Goal: Submit feedback/report problem

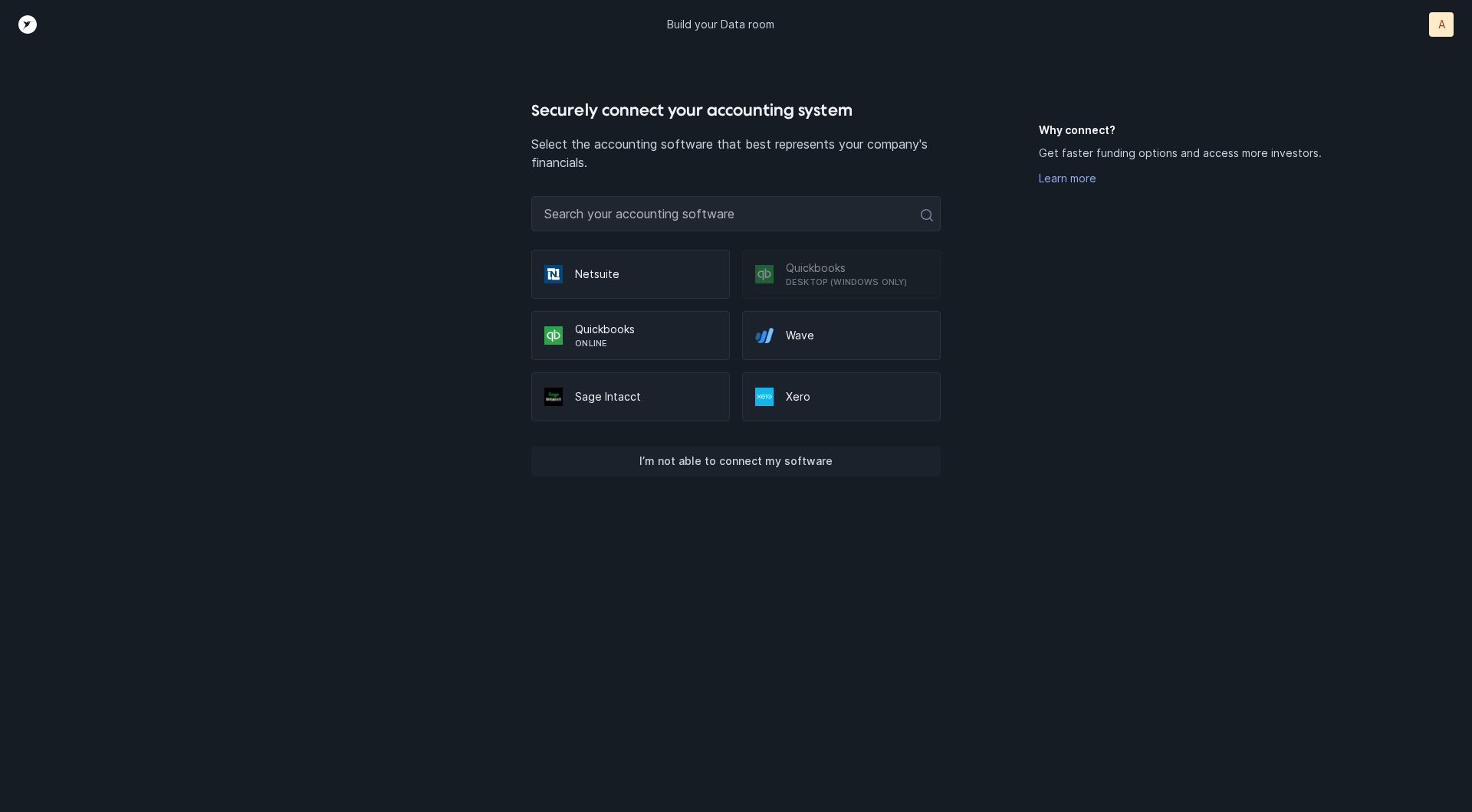
click at [685, 455] on p "I’m not able to connect my software" at bounding box center [736, 461] width 194 height 18
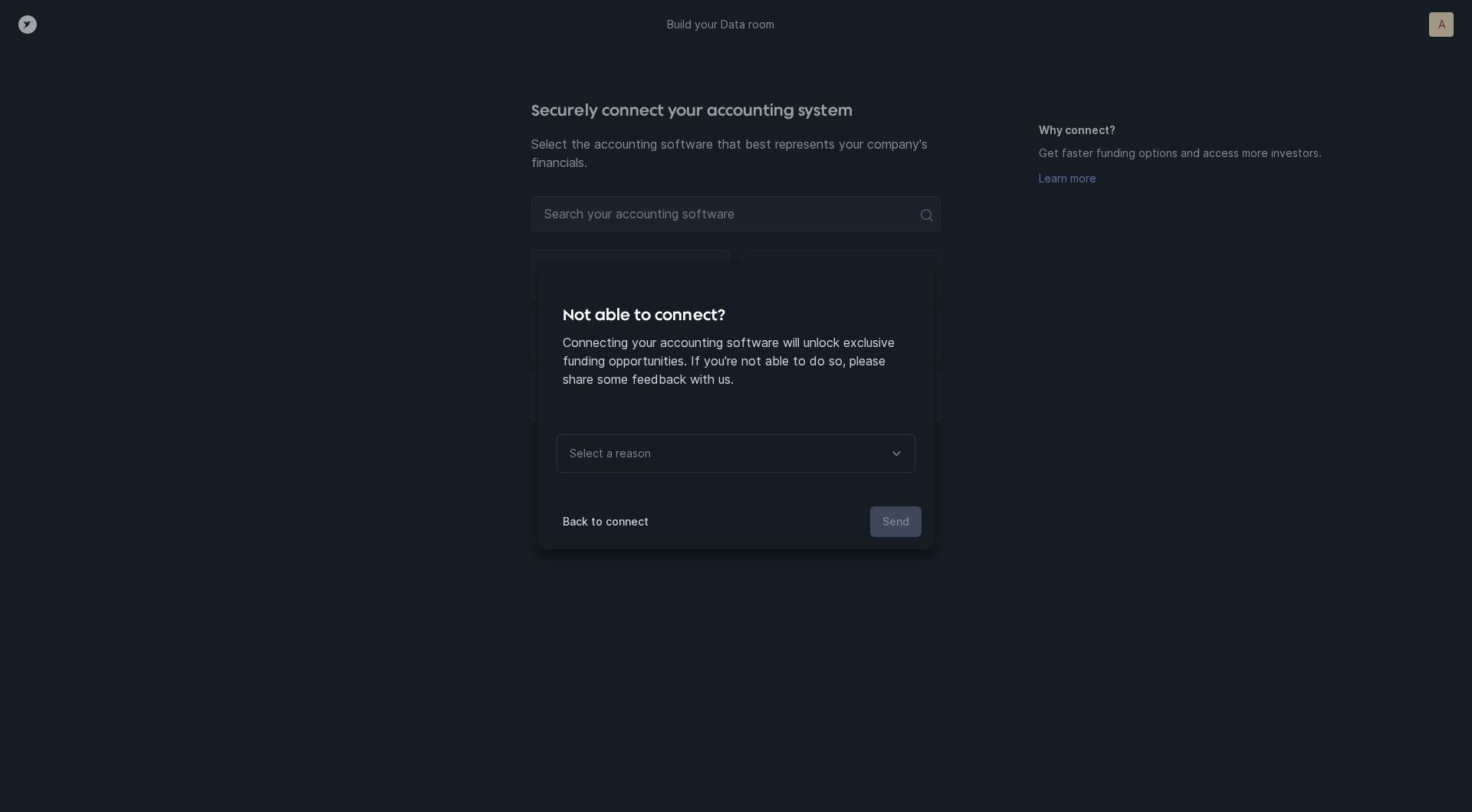
click at [670, 466] on div "Select a reason" at bounding box center [736, 454] width 358 height 38
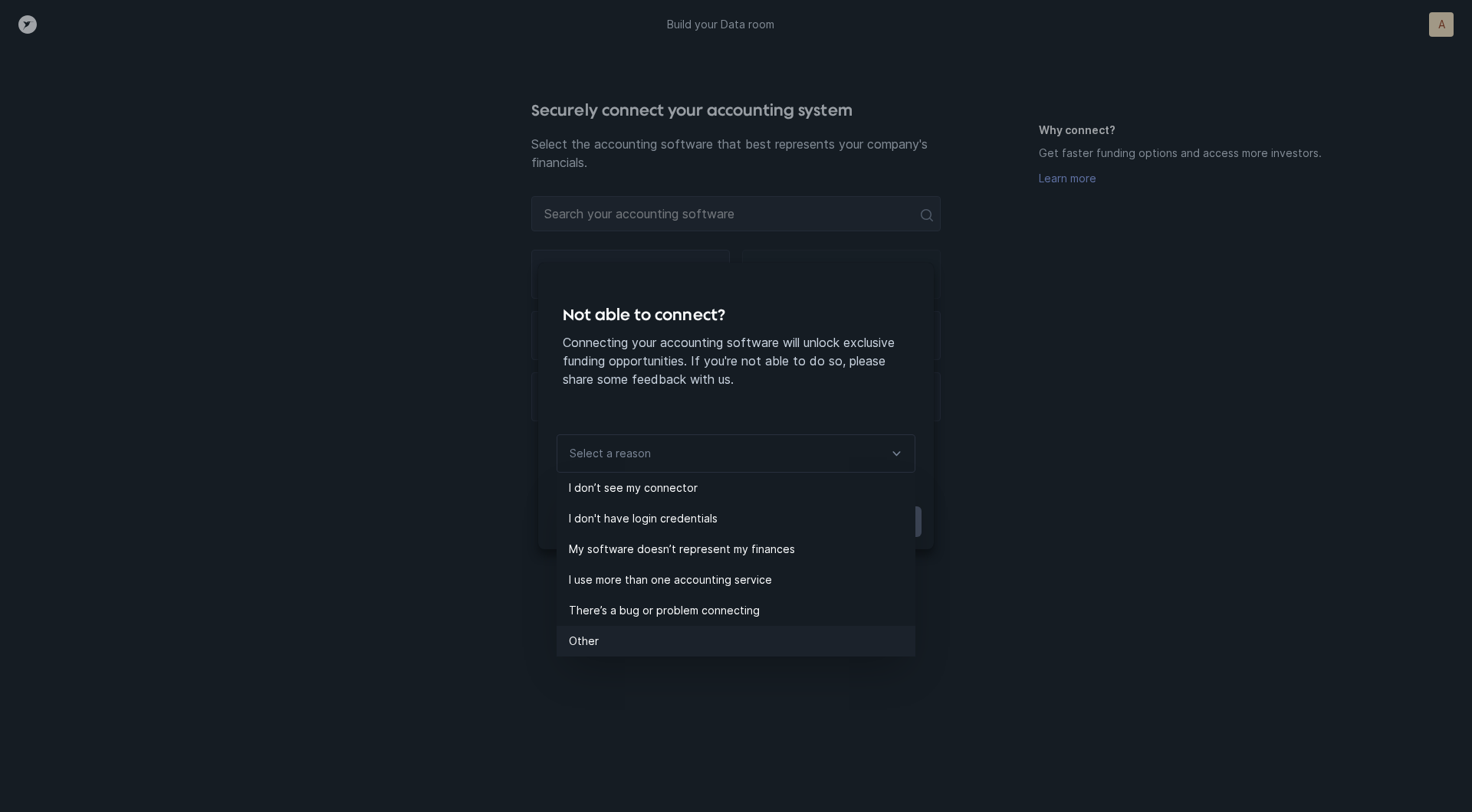
click at [600, 642] on p "Other" at bounding box center [742, 641] width 346 height 18
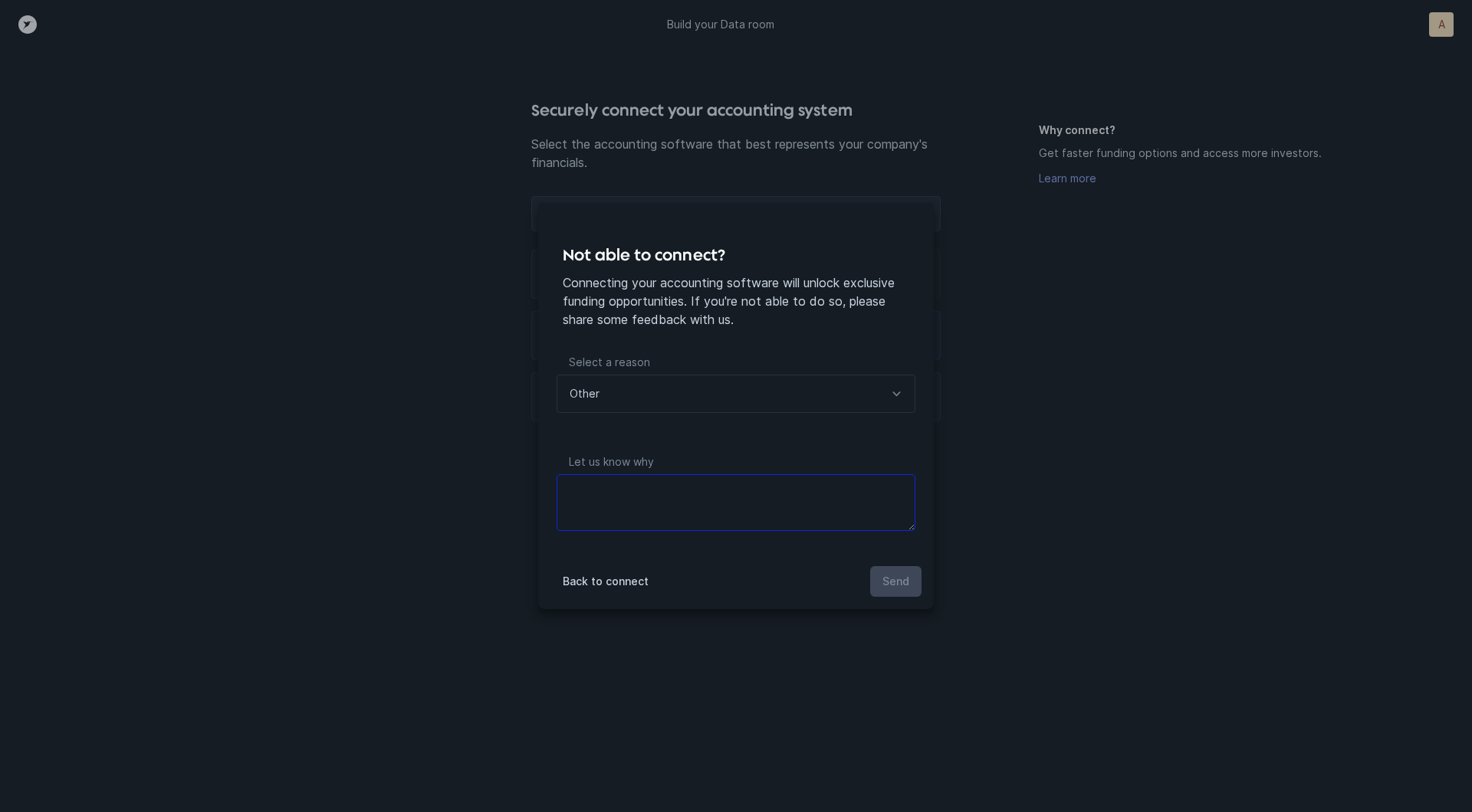
click at [636, 499] on textarea at bounding box center [736, 502] width 358 height 57
type textarea "files"
click at [883, 573] on p "Send" at bounding box center [896, 581] width 27 height 18
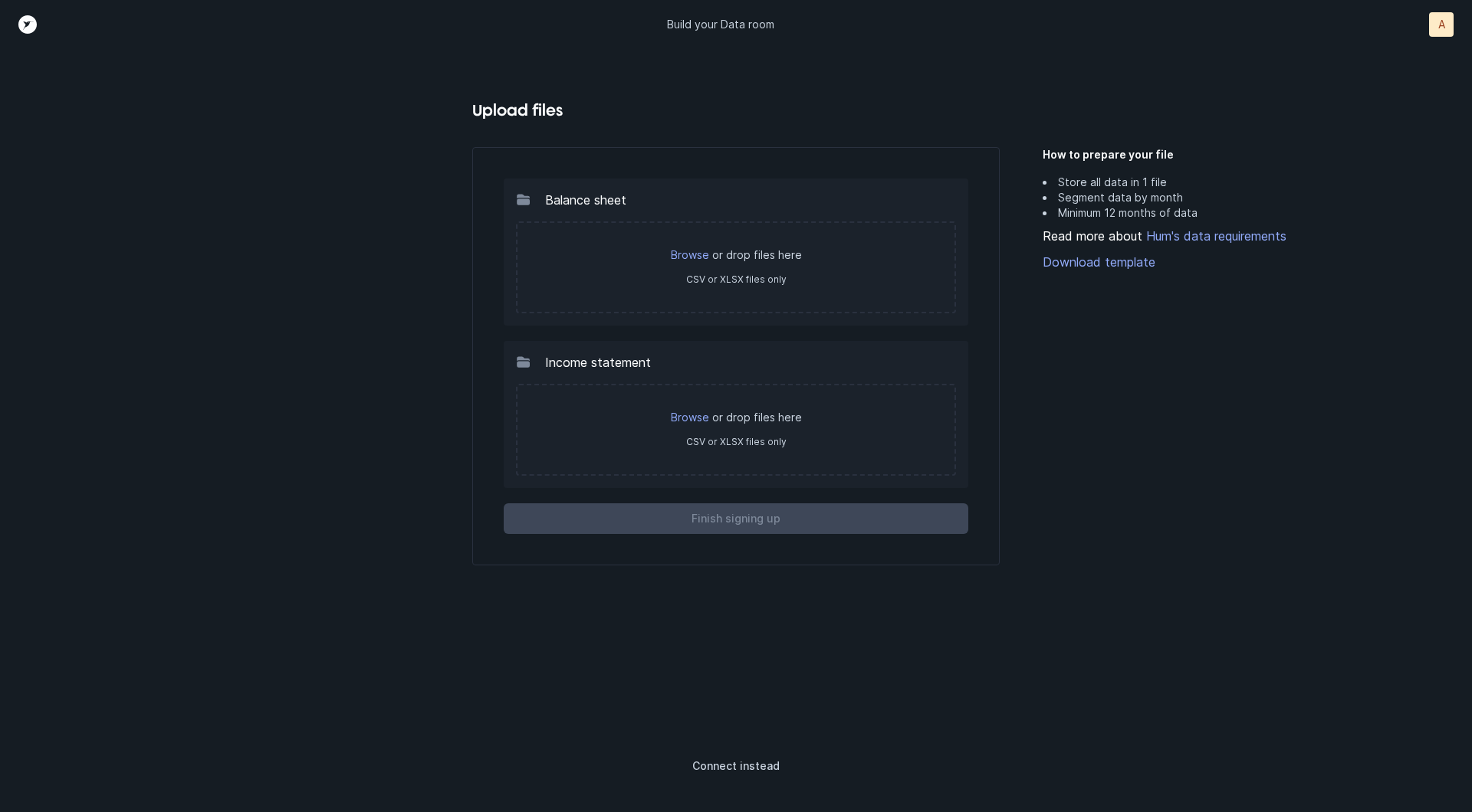
click at [711, 412] on p "Browse or drop files here" at bounding box center [736, 417] width 406 height 15
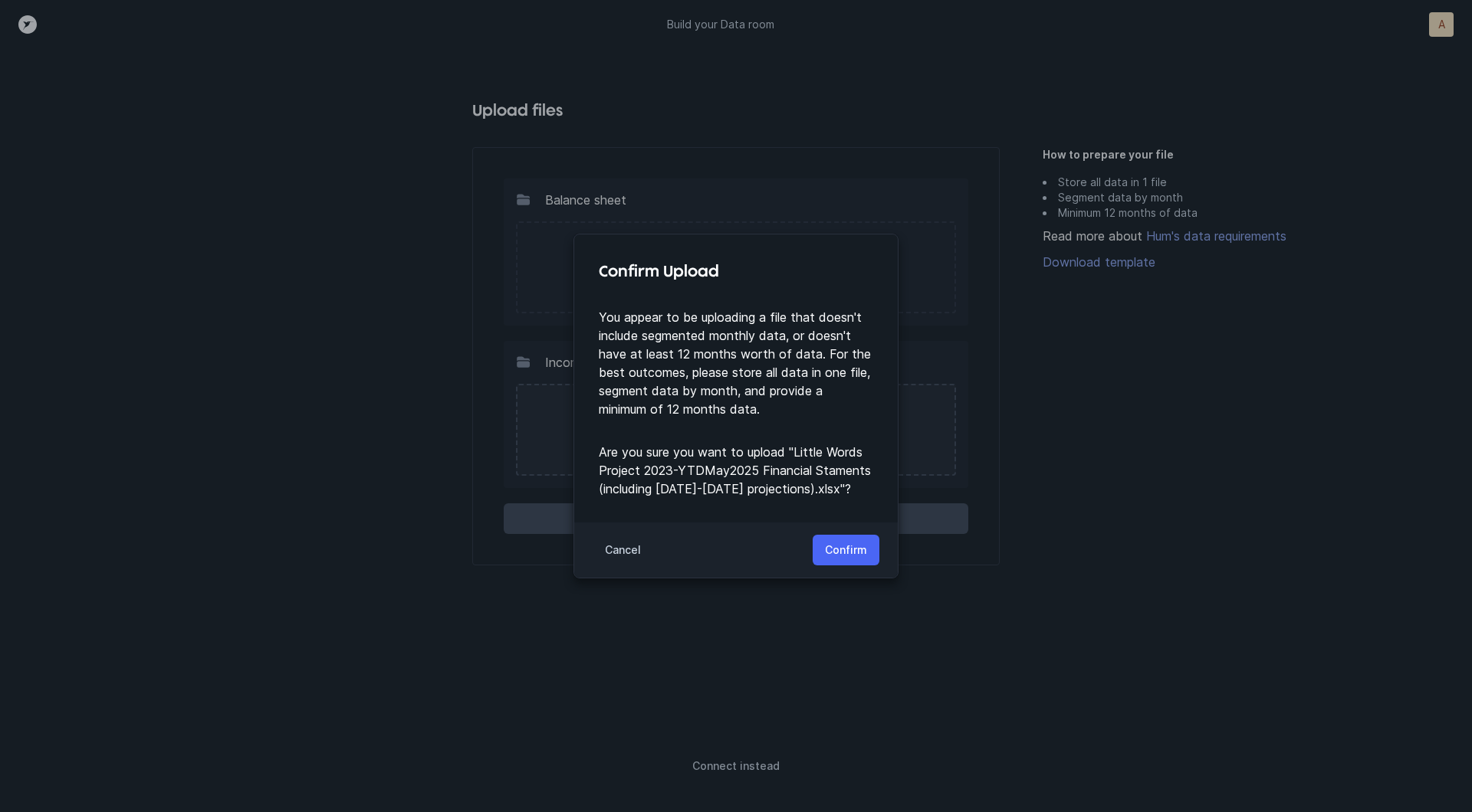
click at [870, 542] on button "Confirm" at bounding box center [846, 550] width 67 height 30
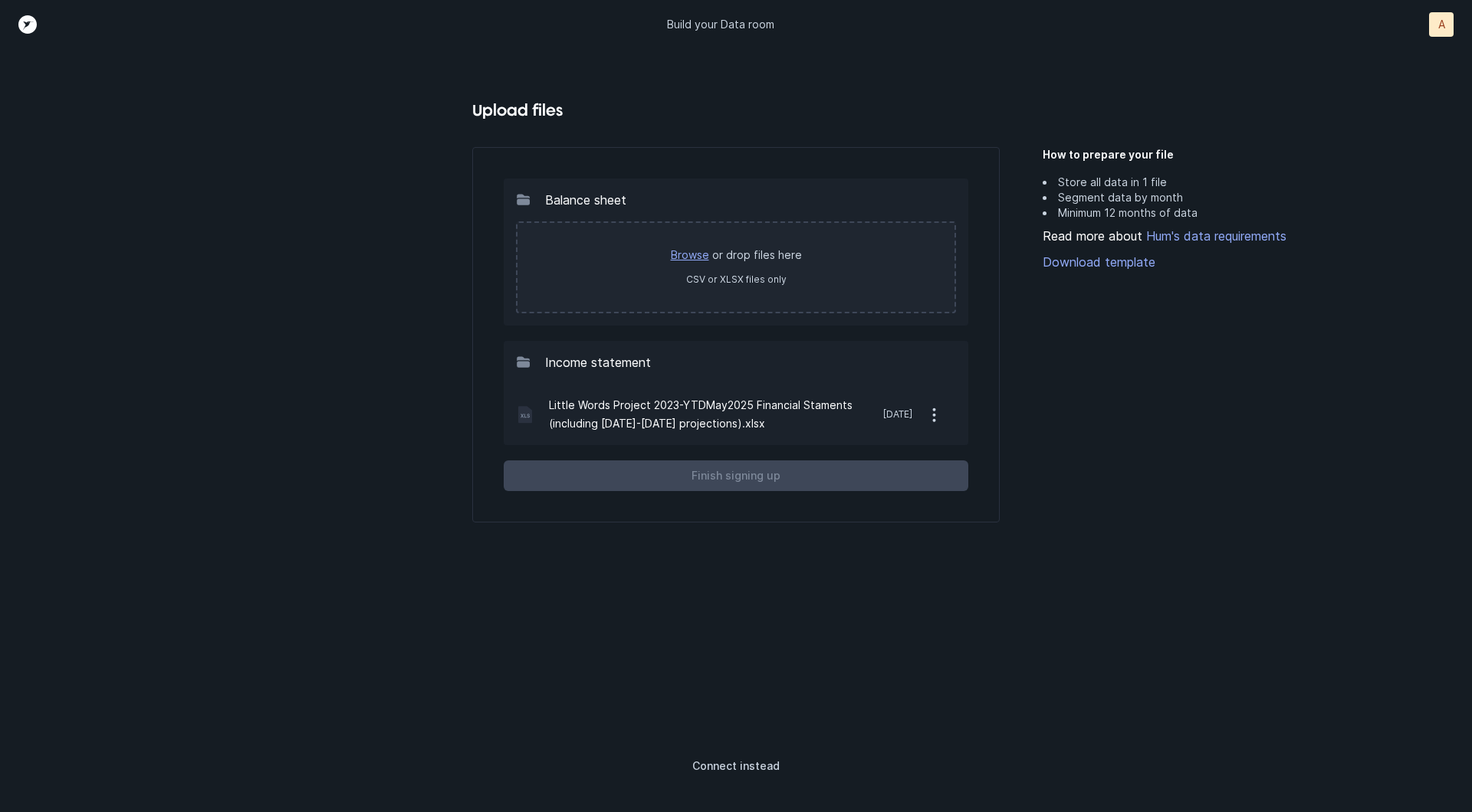
click at [683, 259] on link "Browse" at bounding box center [690, 255] width 38 height 13
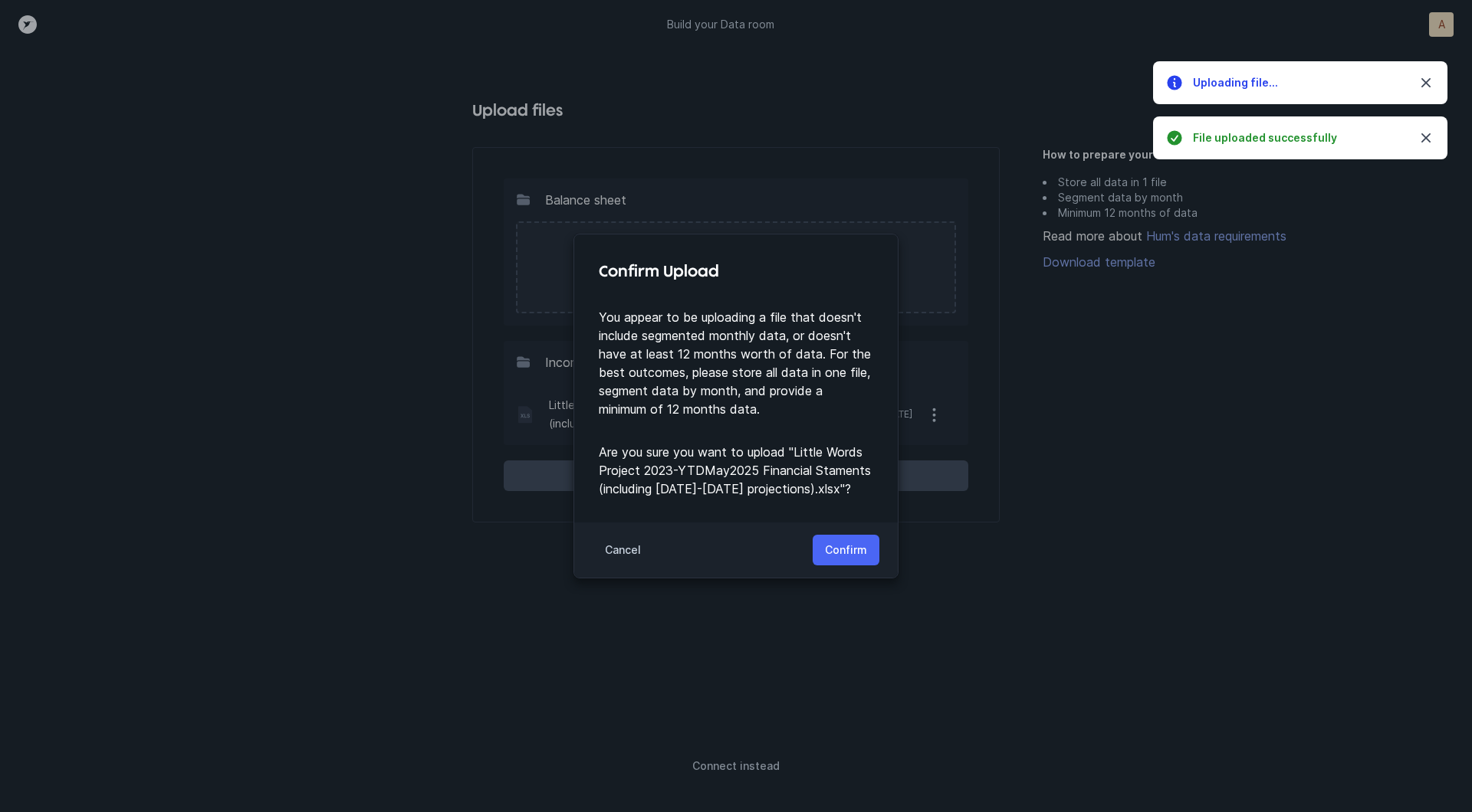
click at [826, 554] on p "Confirm" at bounding box center [846, 549] width 42 height 18
